Goal: Information Seeking & Learning: Learn about a topic

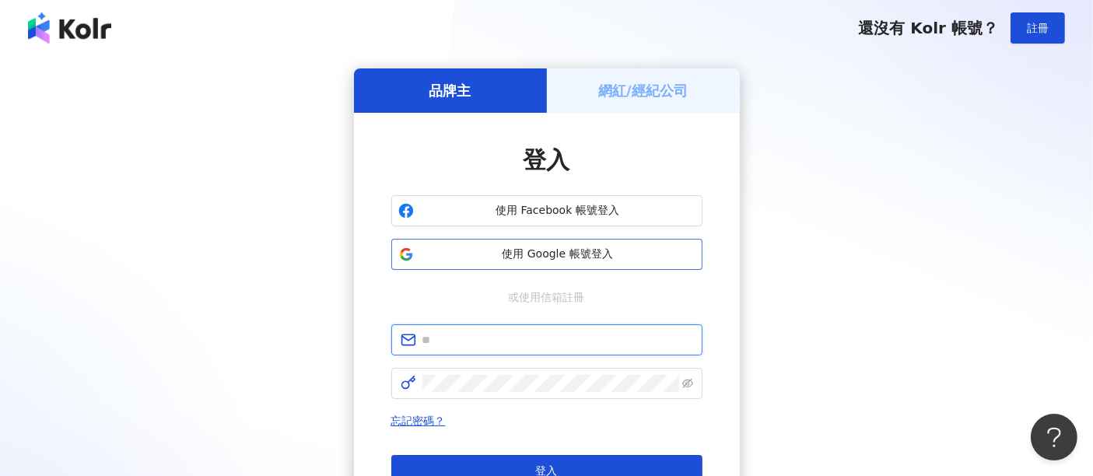
type input "**********"
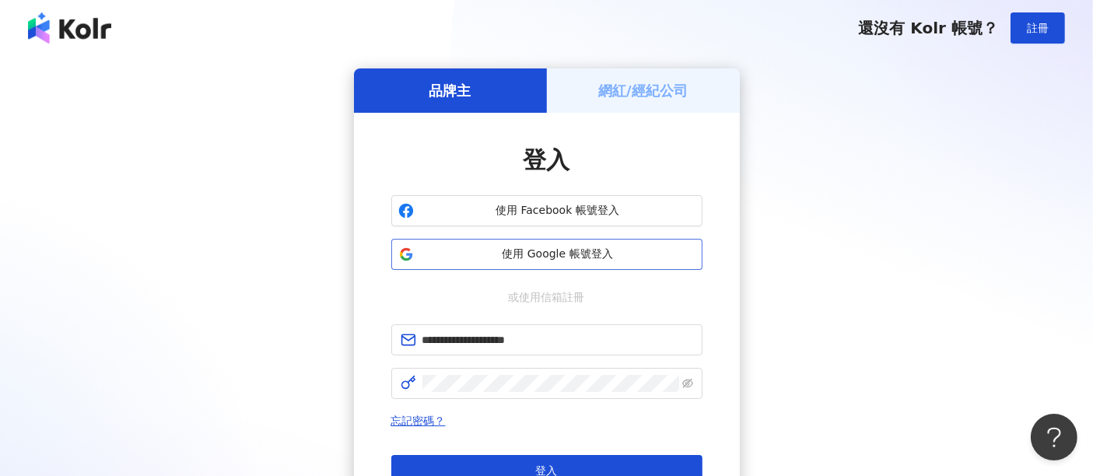
click at [585, 252] on span "使用 Google 帳號登入" at bounding box center [557, 255] width 275 height 16
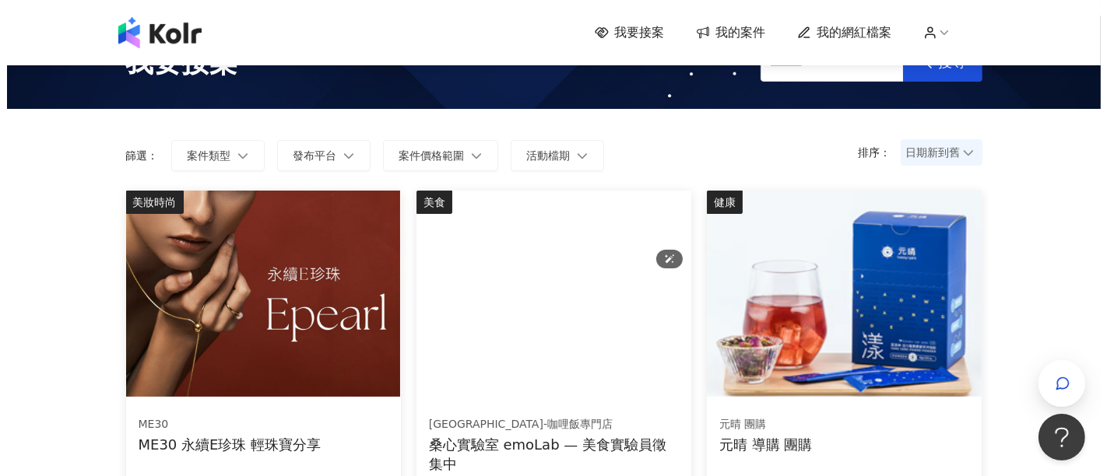
scroll to position [173, 0]
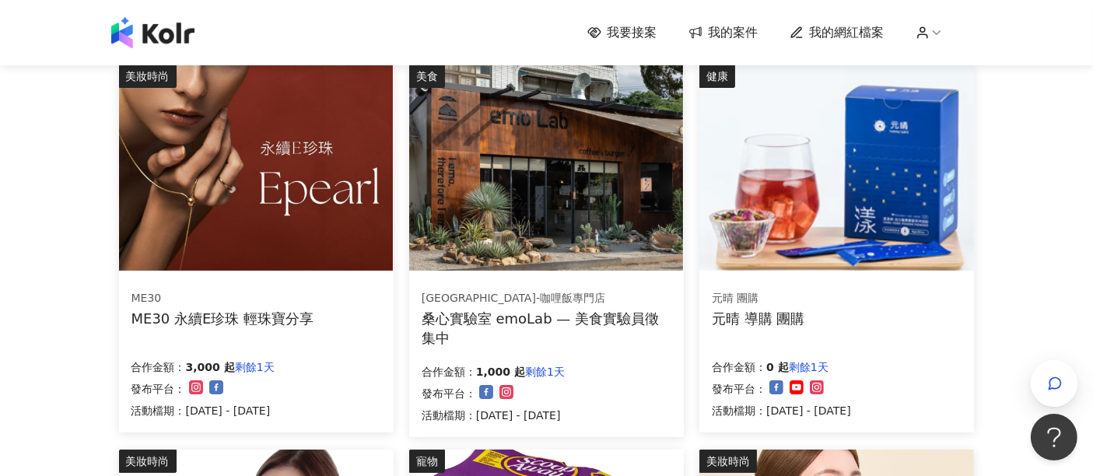
click at [378, 355] on div "合作金額： 3,000 起 剩餘1天 發布平台： 活動檔期：[DATE] - [DATE]" at bounding box center [257, 387] width 250 height 65
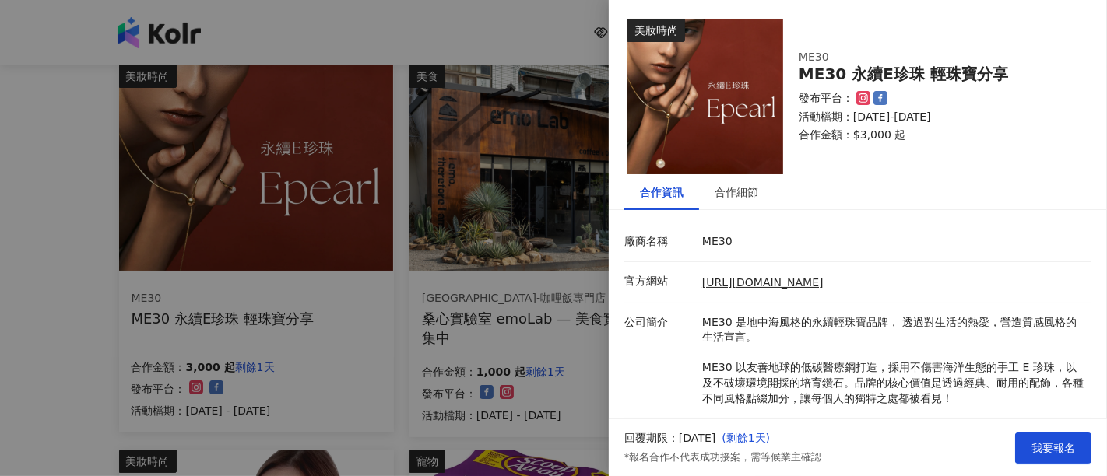
scroll to position [132, 0]
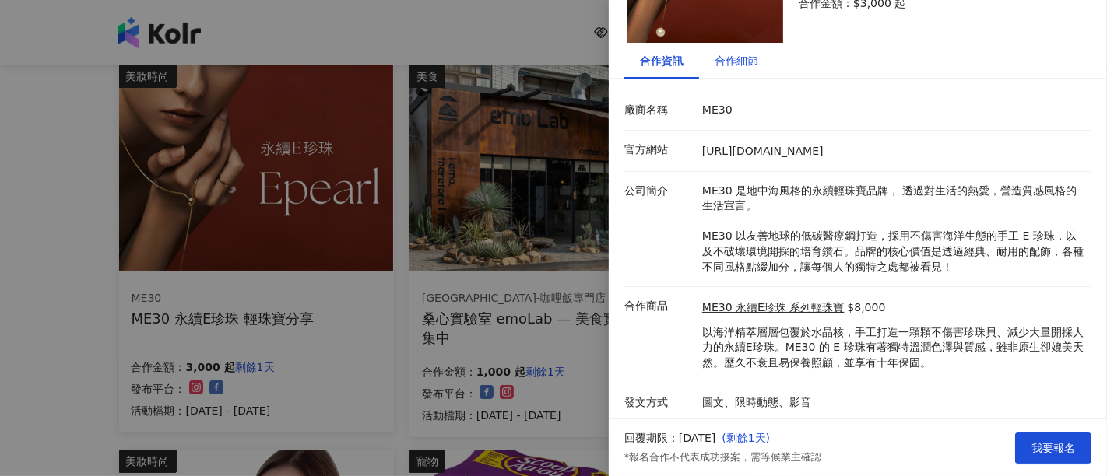
click at [717, 68] on div "合作細節" at bounding box center [736, 60] width 44 height 17
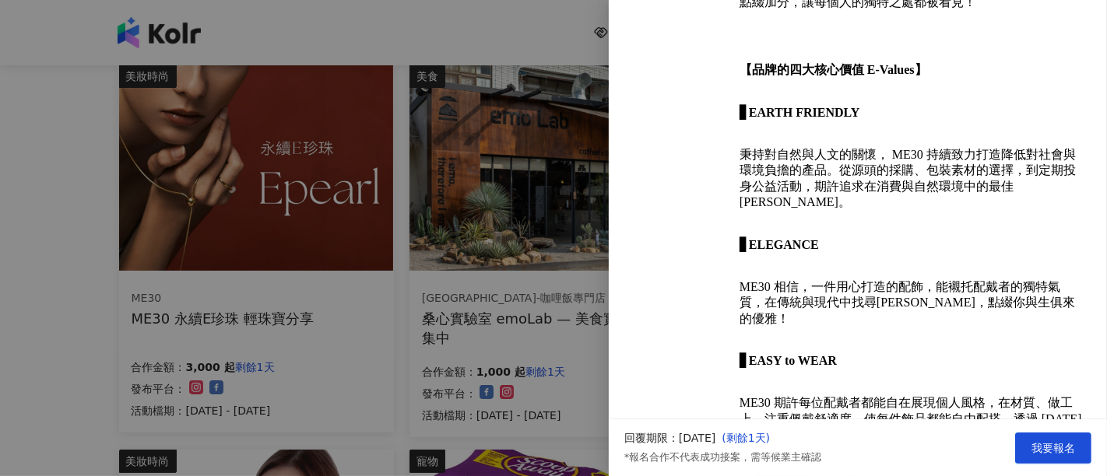
scroll to position [651, 0]
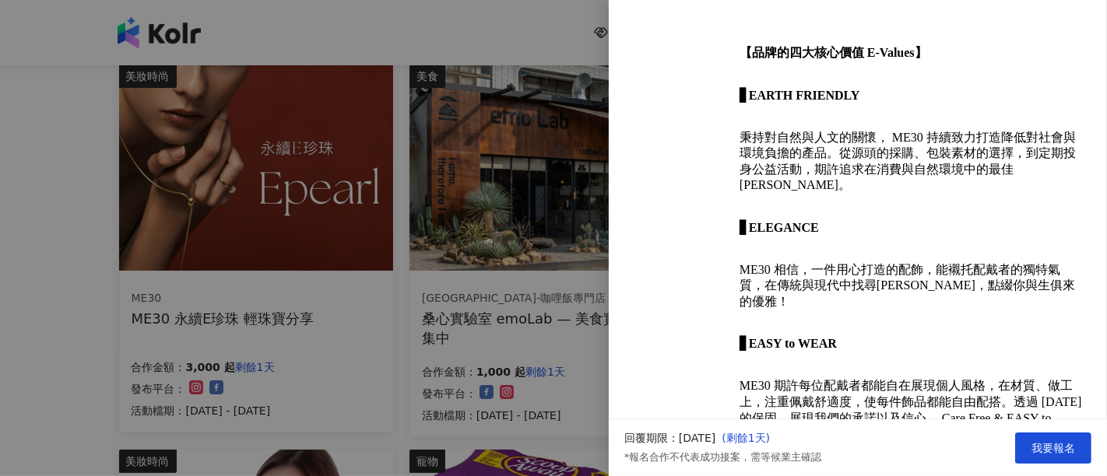
click at [2, 335] on div at bounding box center [553, 238] width 1107 height 476
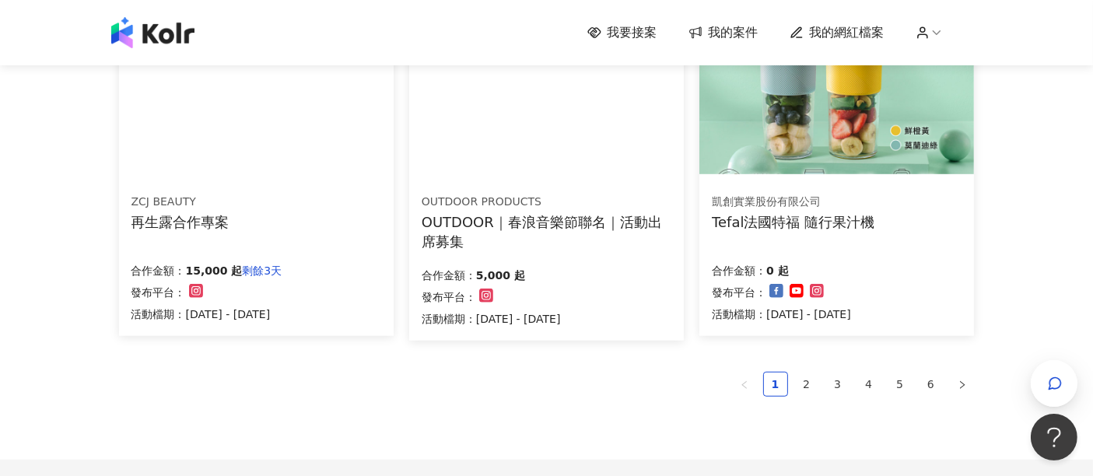
scroll to position [1037, 0]
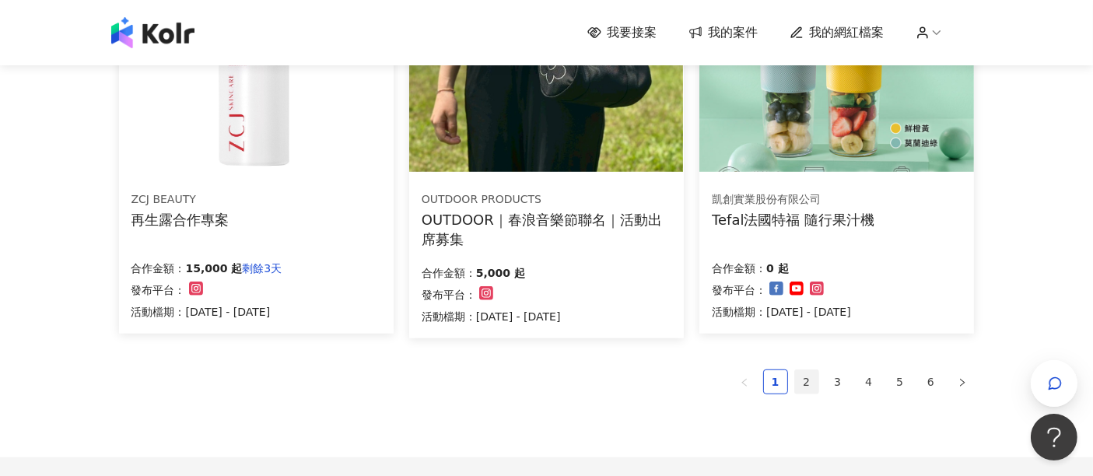
click at [813, 378] on link "2" at bounding box center [806, 381] width 23 height 23
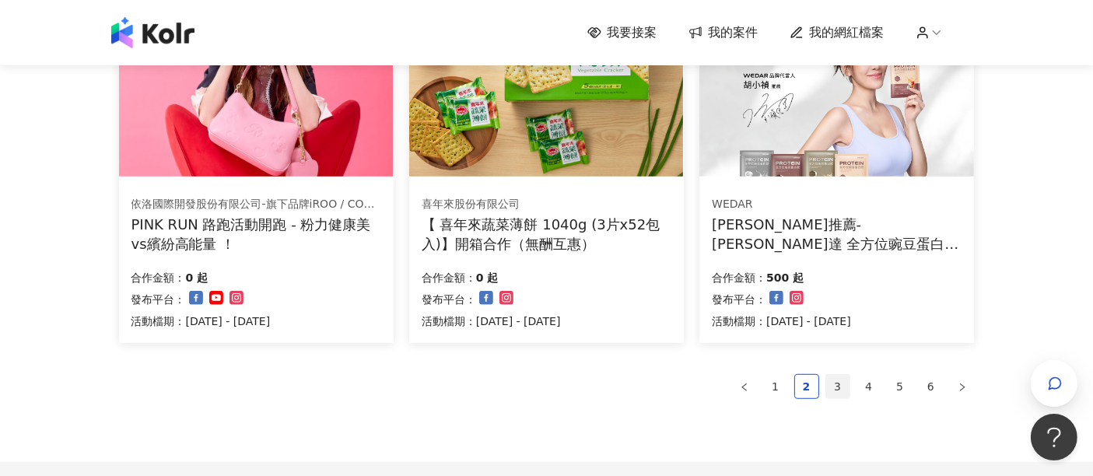
click at [838, 390] on link "3" at bounding box center [837, 386] width 23 height 23
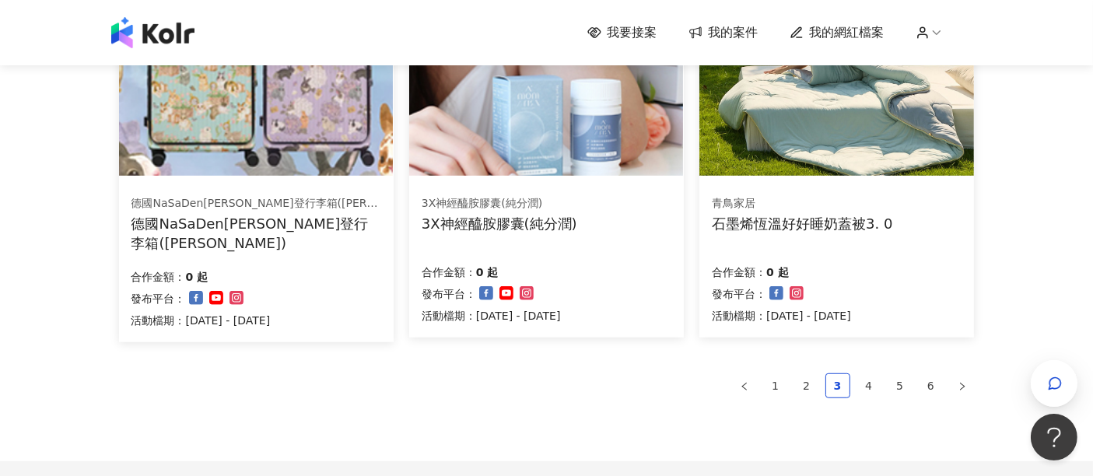
scroll to position [1121, 0]
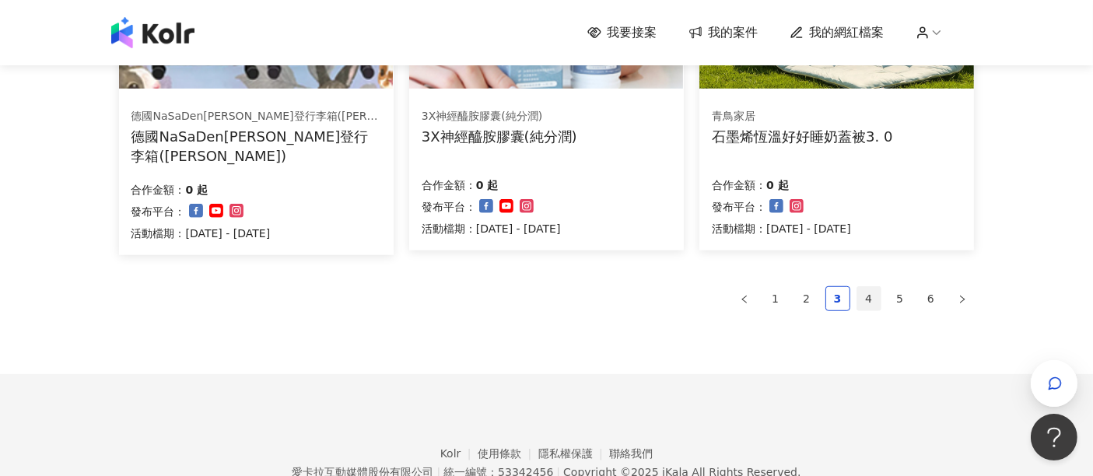
click at [863, 293] on link "4" at bounding box center [869, 298] width 23 height 23
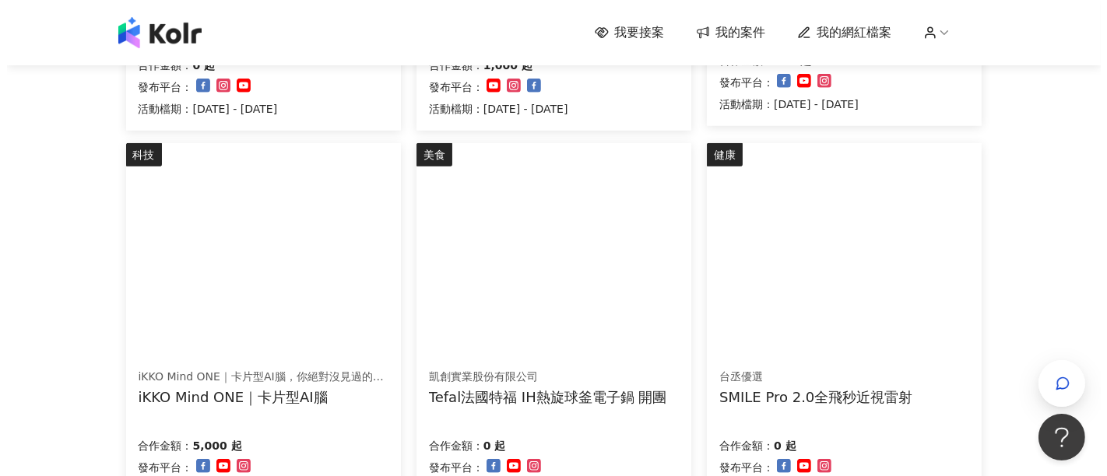
scroll to position [951, 0]
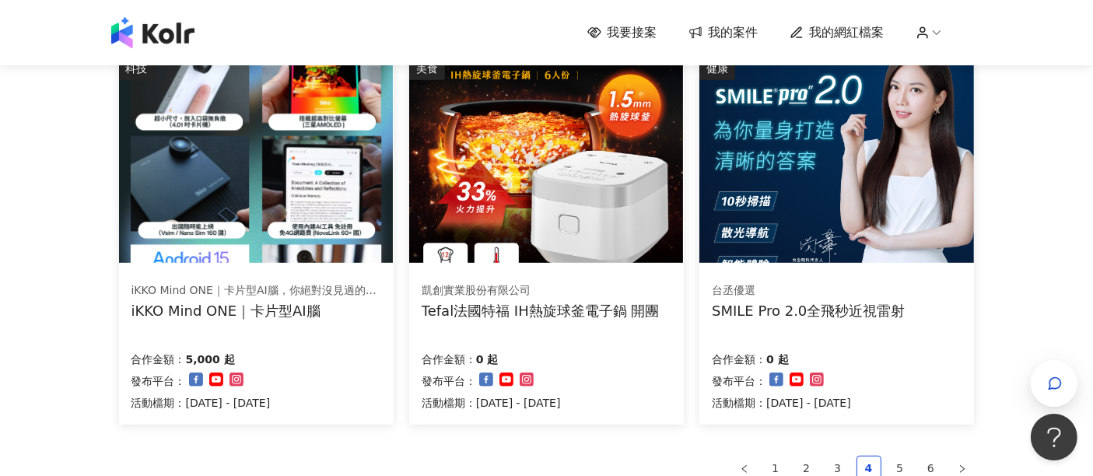
click at [791, 337] on div "台丞優選 SMILE Pro 2.0全飛秒近視雷射 合作金額： 0 起 發布平台： 活動檔期：[DATE] - [DATE]" at bounding box center [837, 347] width 275 height 156
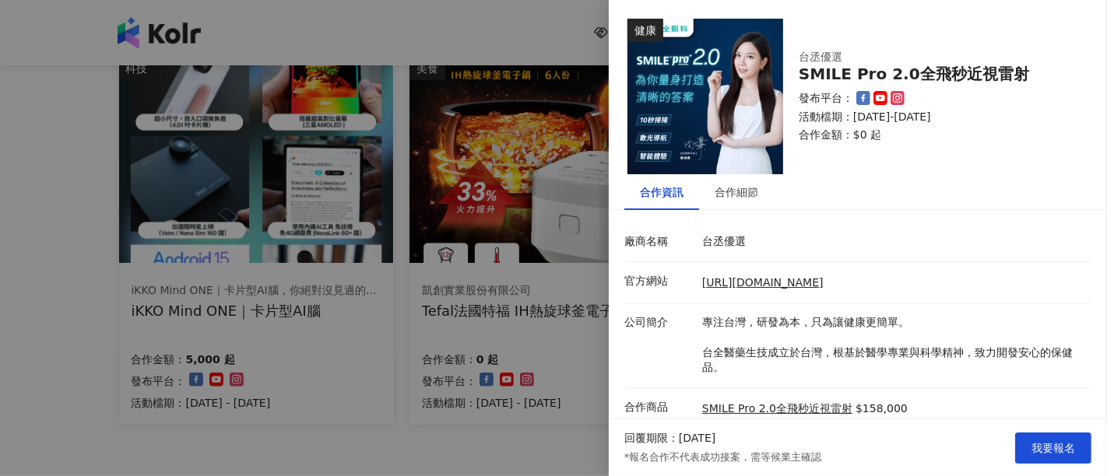
scroll to position [71, 0]
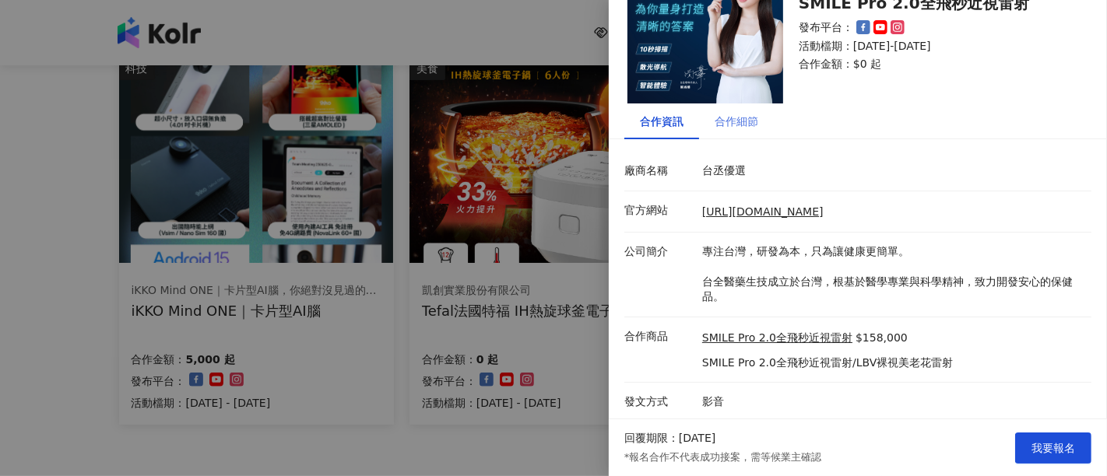
click at [704, 114] on div "合作細節" at bounding box center [736, 121] width 75 height 36
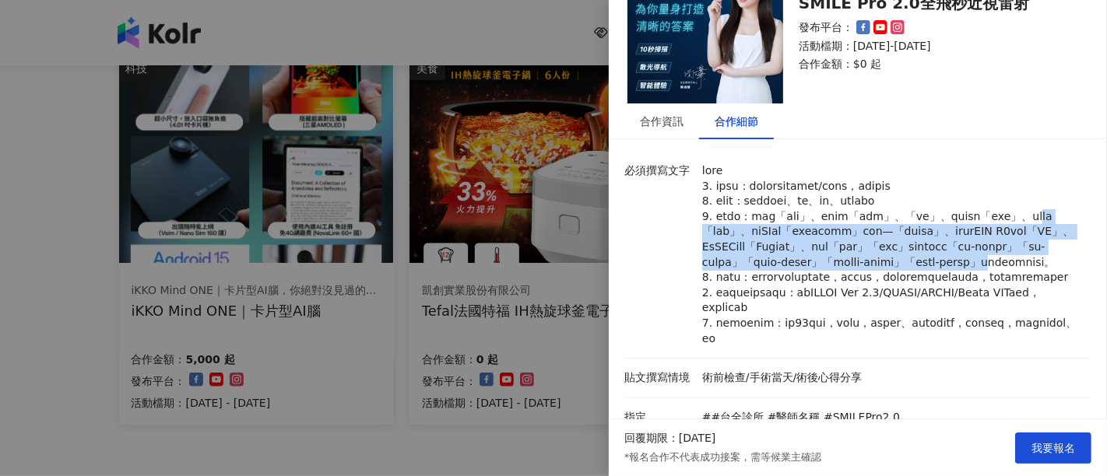
drag, startPoint x: 783, startPoint y: 225, endPoint x: 794, endPoint y: 288, distance: 64.0
click at [794, 288] on p at bounding box center [892, 254] width 381 height 183
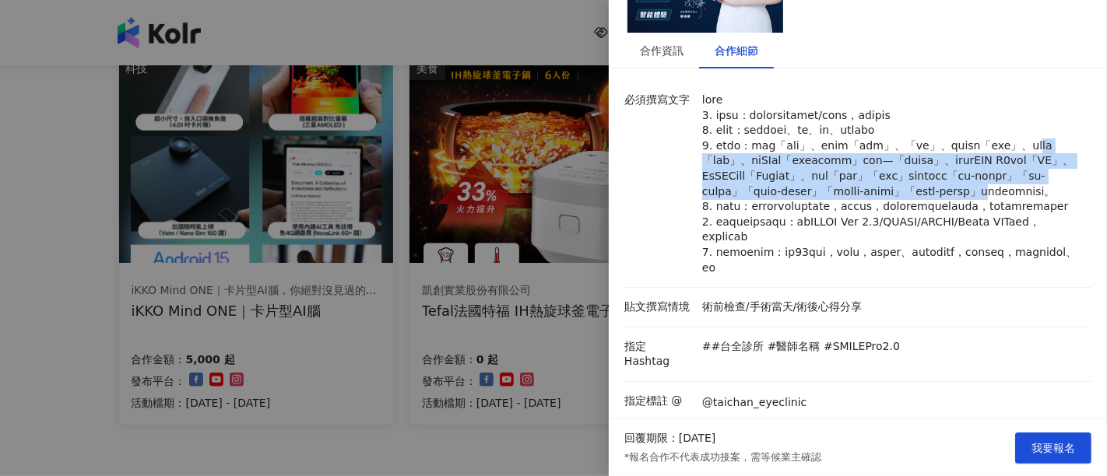
scroll to position [157, 0]
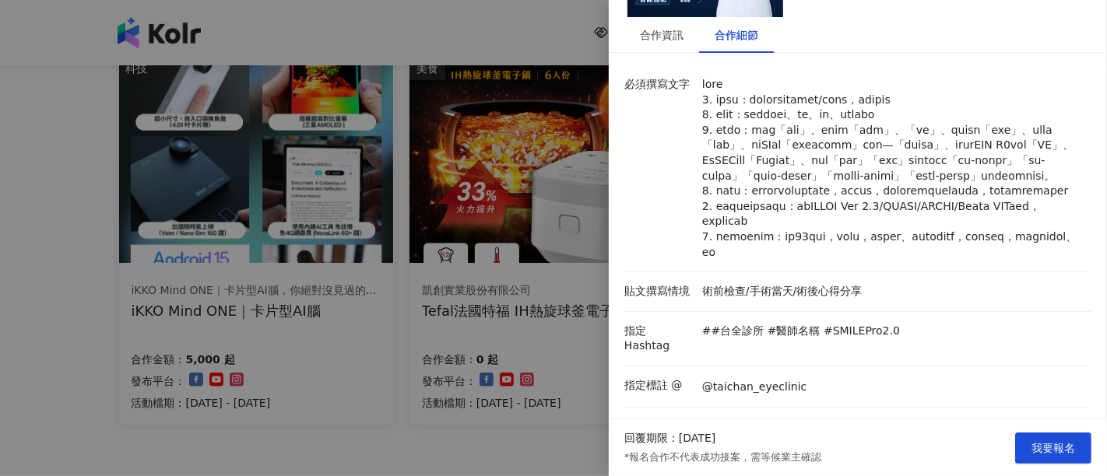
click at [794, 260] on p at bounding box center [892, 168] width 381 height 183
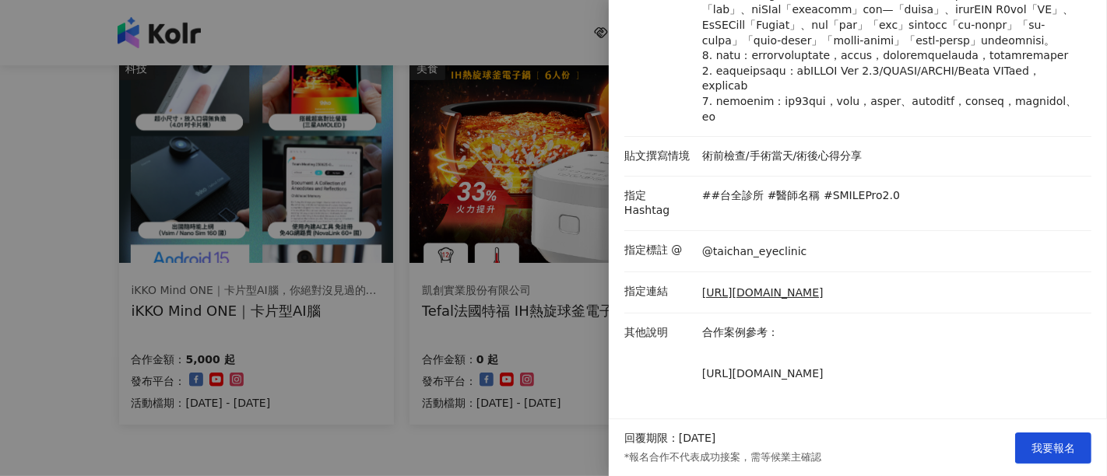
scroll to position [336, 0]
click at [46, 350] on div at bounding box center [553, 238] width 1107 height 476
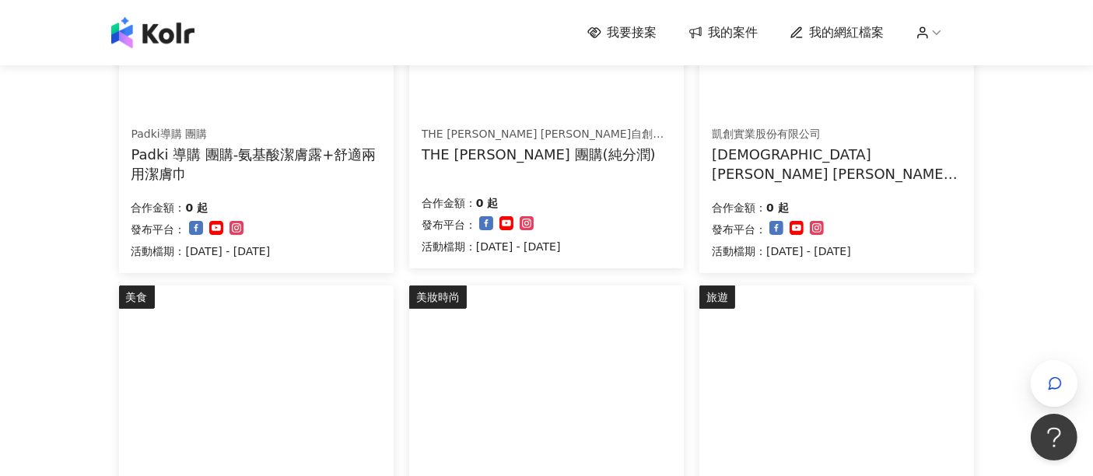
scroll to position [259, 0]
